Goal: Book appointment/travel/reservation

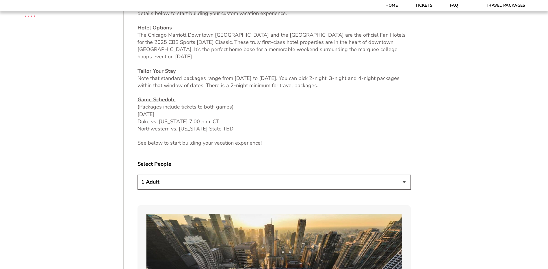
scroll to position [260, 0]
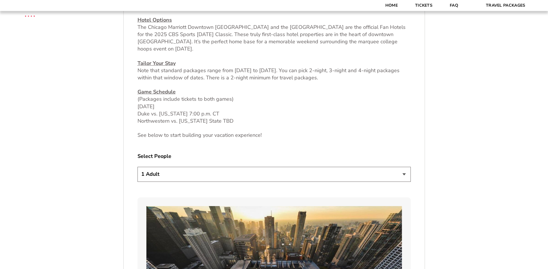
click at [405, 176] on select "1 Adult 2 Adults 3 Adults 4 Adults 2 Adults + 1 Child 2 Adults + 2 Children 2 A…" at bounding box center [274, 174] width 273 height 15
click at [138, 167] on select "1 Adult 2 Adults 3 Adults 4 Adults 2 Adults + 1 Child 2 Adults + 2 Children 2 A…" at bounding box center [274, 174] width 273 height 15
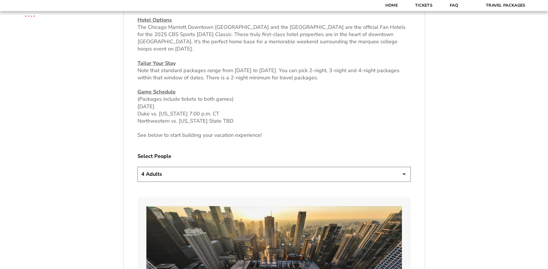
click at [404, 172] on select "1 Adult 2 Adults 3 Adults 4 Adults 2 Adults + 1 Child 2 Adults + 2 Children 2 A…" at bounding box center [274, 174] width 273 height 15
click at [138, 167] on select "1 Adult 2 Adults 3 Adults 4 Adults 2 Adults + 1 Child 2 Adults + 2 Children 2 A…" at bounding box center [274, 174] width 273 height 15
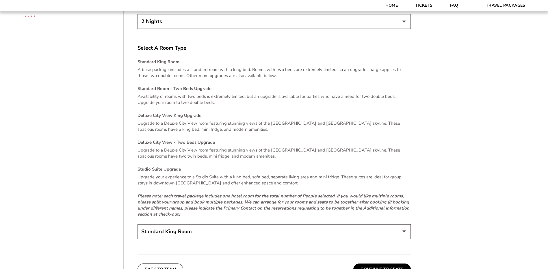
scroll to position [1185, 0]
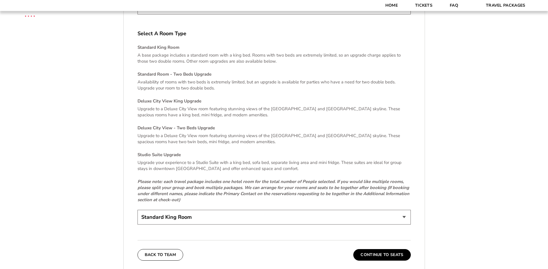
click at [405, 211] on select "Standard King Room Standard Room - Two Beds Upgrade (+$30 per night) Deluxe Cit…" at bounding box center [274, 217] width 273 height 15
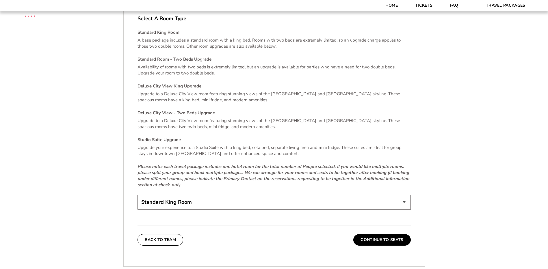
scroll to position [1214, 0]
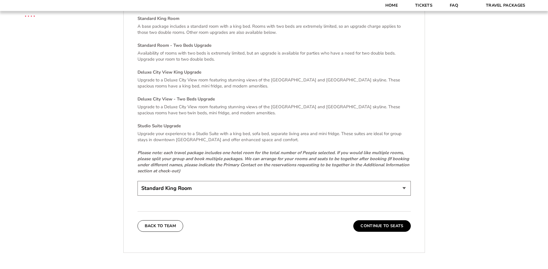
click at [405, 181] on select "Standard King Room Standard Room - Two Beds Upgrade (+$30 per night) Deluxe Cit…" at bounding box center [274, 188] width 273 height 15
click at [138, 181] on select "Standard King Room Standard Room - Two Beds Upgrade (+$30 per night) Deluxe Cit…" at bounding box center [274, 188] width 273 height 15
click at [385, 220] on button "Continue To Seats" at bounding box center [381, 226] width 57 height 12
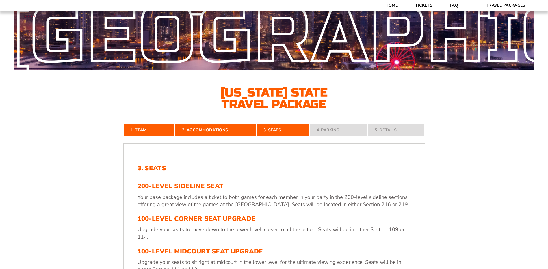
scroll to position [70, 0]
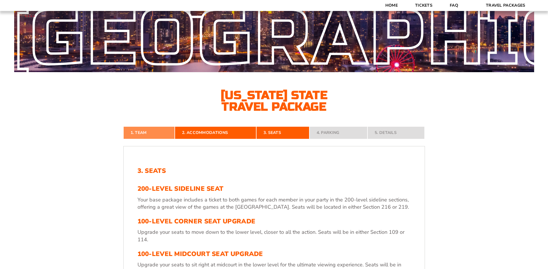
click at [140, 132] on link "1. Team" at bounding box center [149, 133] width 52 height 13
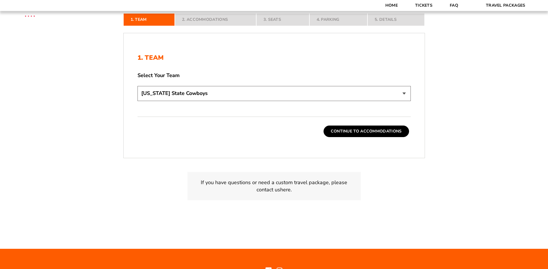
scroll to position [185, 0]
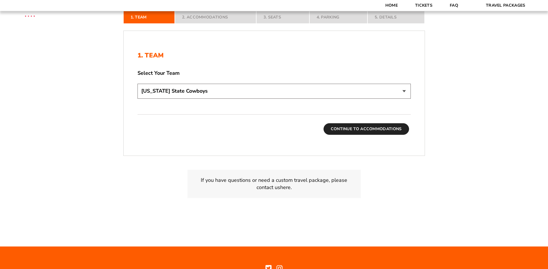
click at [339, 128] on button "Continue To Accommodations" at bounding box center [367, 129] width 86 height 12
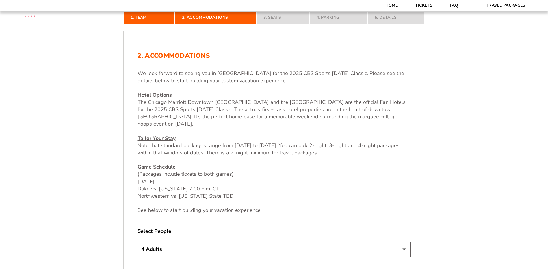
scroll to position [214, 0]
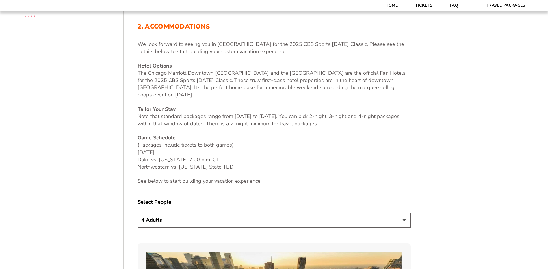
drag, startPoint x: 406, startPoint y: 220, endPoint x: 384, endPoint y: 218, distance: 21.7
click at [405, 220] on select "1 Adult 2 Adults 3 Adults 4 Adults 2 Adults + 1 Child 2 Adults + 2 Children 2 A…" at bounding box center [274, 220] width 273 height 15
select select "2 Adults"
click at [138, 213] on select "1 Adult 2 Adults 3 Adults 4 Adults 2 Adults + 1 Child 2 Adults + 2 Children 2 A…" at bounding box center [274, 220] width 273 height 15
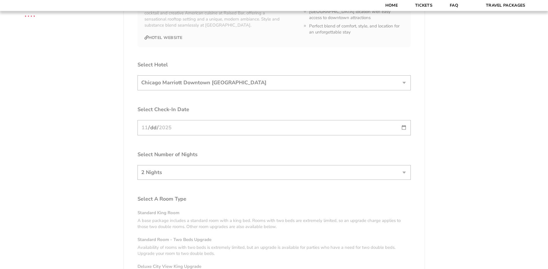
scroll to position [1023, 0]
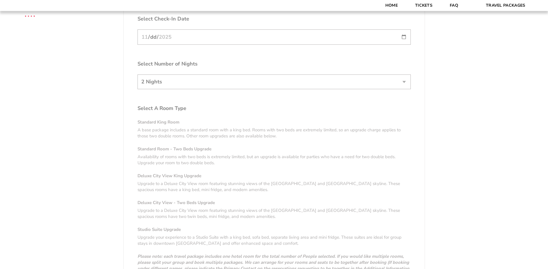
click at [229, 184] on p "Upgrade to a Deluxe City View room featuring stunning views of the [GEOGRAPHIC_…" at bounding box center [274, 187] width 273 height 12
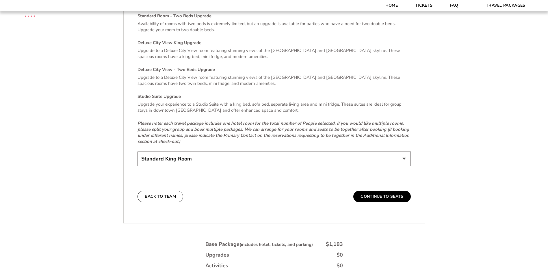
scroll to position [1254, 0]
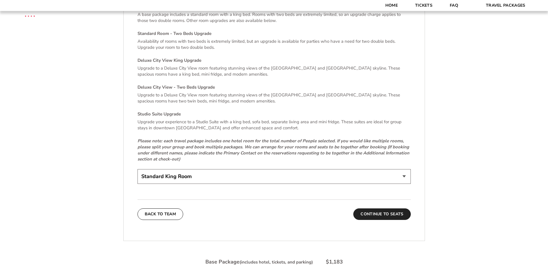
click at [385, 209] on button "Continue To Seats" at bounding box center [381, 215] width 57 height 12
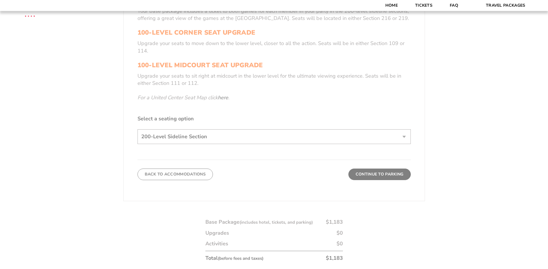
scroll to position [272, 0]
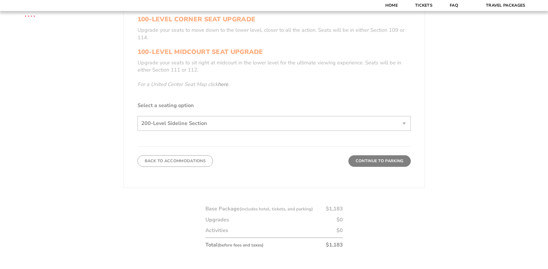
click at [268, 147] on form "[US_STATE] [US_STATE] Travel Package [PERSON_NAME] Travel Package [GEOGRAPHIC_D…" at bounding box center [274, 27] width 548 height 598
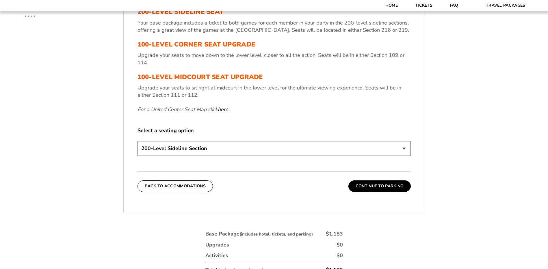
scroll to position [243, 0]
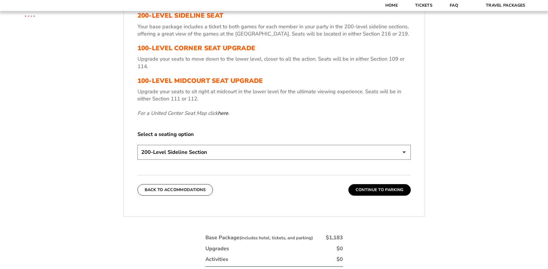
click at [404, 153] on select "200-Level Sideline Section 100-Level Corner Seat Upgrade (+$80 per person) 100-…" at bounding box center [274, 152] width 273 height 15
select select "100-Level Midcourt Seat Upgrade"
click at [138, 145] on select "200-Level Sideline Section 100-Level Corner Seat Upgrade (+$80 per person) 100-…" at bounding box center [274, 152] width 273 height 15
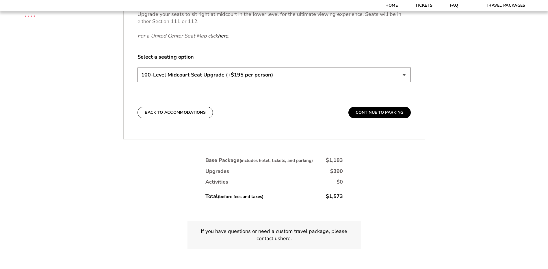
scroll to position [330, 0]
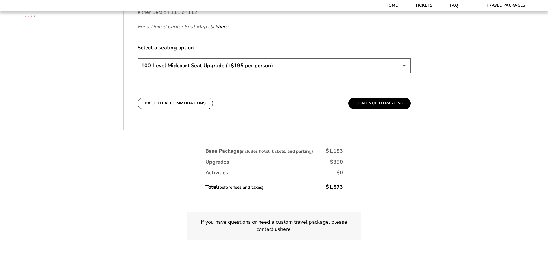
click at [405, 65] on select "200-Level Sideline Section 100-Level Corner Seat Upgrade (+$80 per person) 100-…" at bounding box center [274, 65] width 273 height 15
click at [386, 173] on div "1. Team 2. Accommodations 3. Seats 4. Parking 5. Details 1. Team Select Your Te…" at bounding box center [274, 60] width 329 height 415
click at [364, 108] on button "Continue To Parking" at bounding box center [379, 104] width 62 height 12
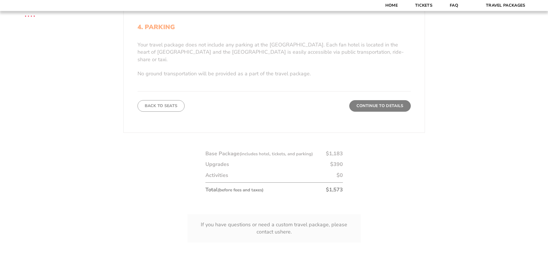
scroll to position [214, 0]
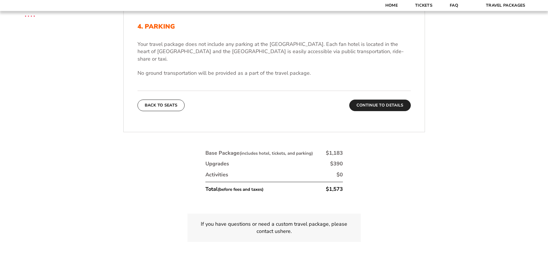
click at [387, 100] on button "Continue To Details" at bounding box center [380, 106] width 62 height 12
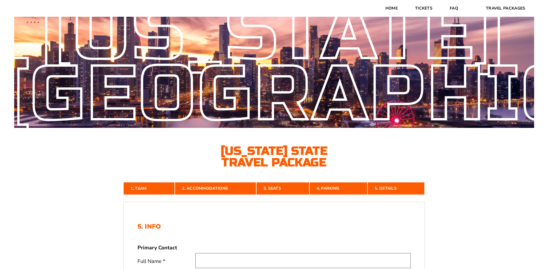
scroll to position [0, 0]
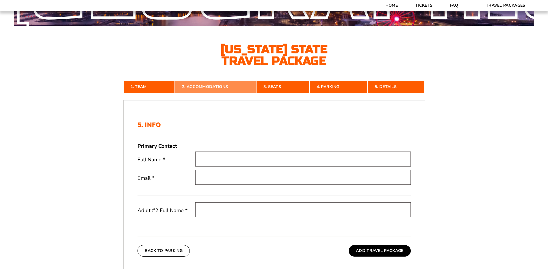
click at [210, 87] on link "2. Accommodations" at bounding box center [215, 87] width 81 height 13
